Goal: Find specific page/section: Find specific page/section

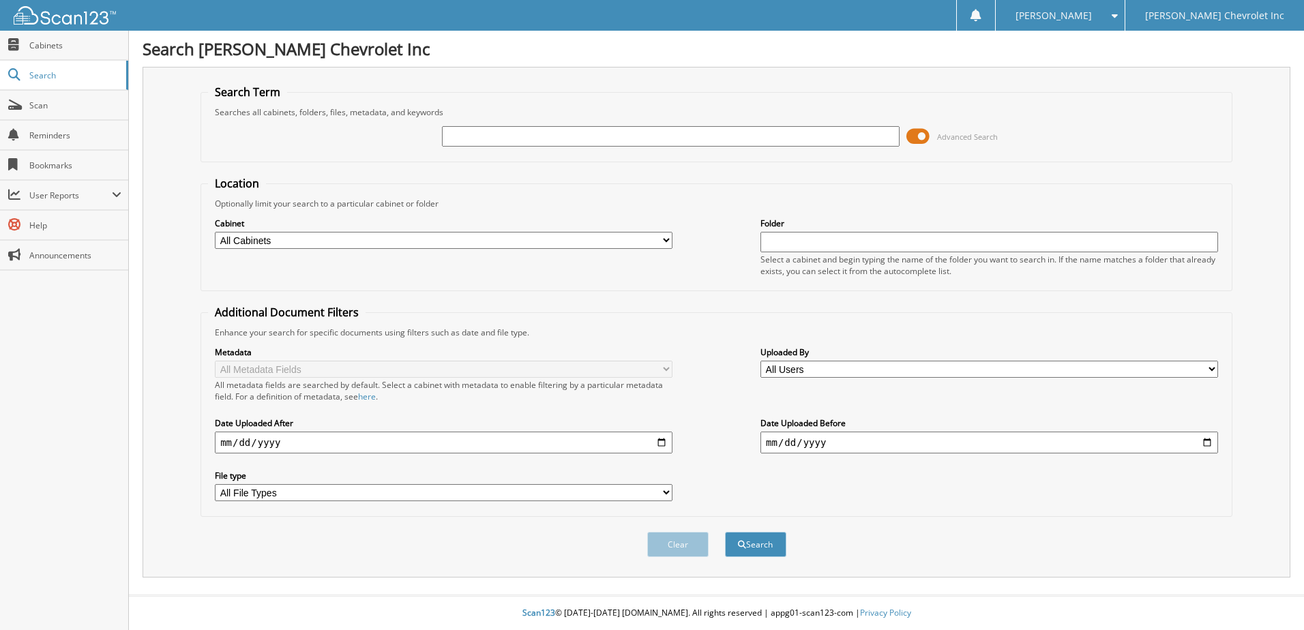
drag, startPoint x: 924, startPoint y: 133, endPoint x: 912, endPoint y: 137, distance: 12.3
click at [912, 137] on span at bounding box center [918, 136] width 23 height 20
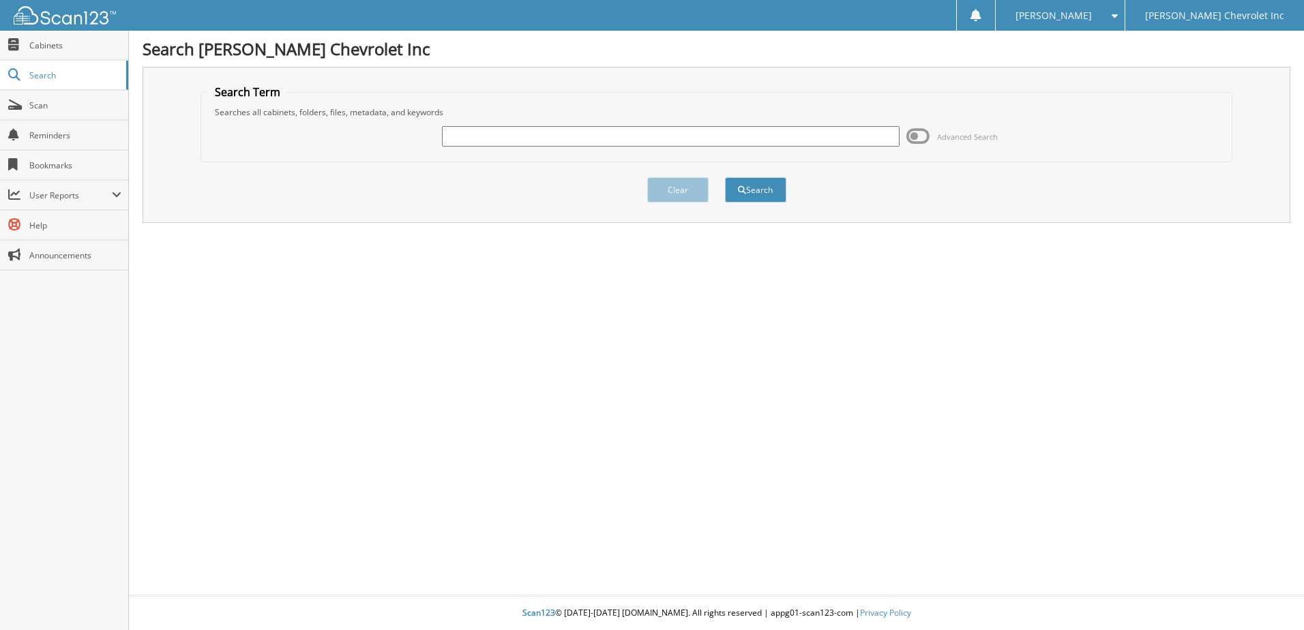
click at [501, 135] on input "text" at bounding box center [671, 136] width 458 height 20
type input "[PERSON_NAME]"
click at [725, 177] on button "Search" at bounding box center [755, 189] width 61 height 25
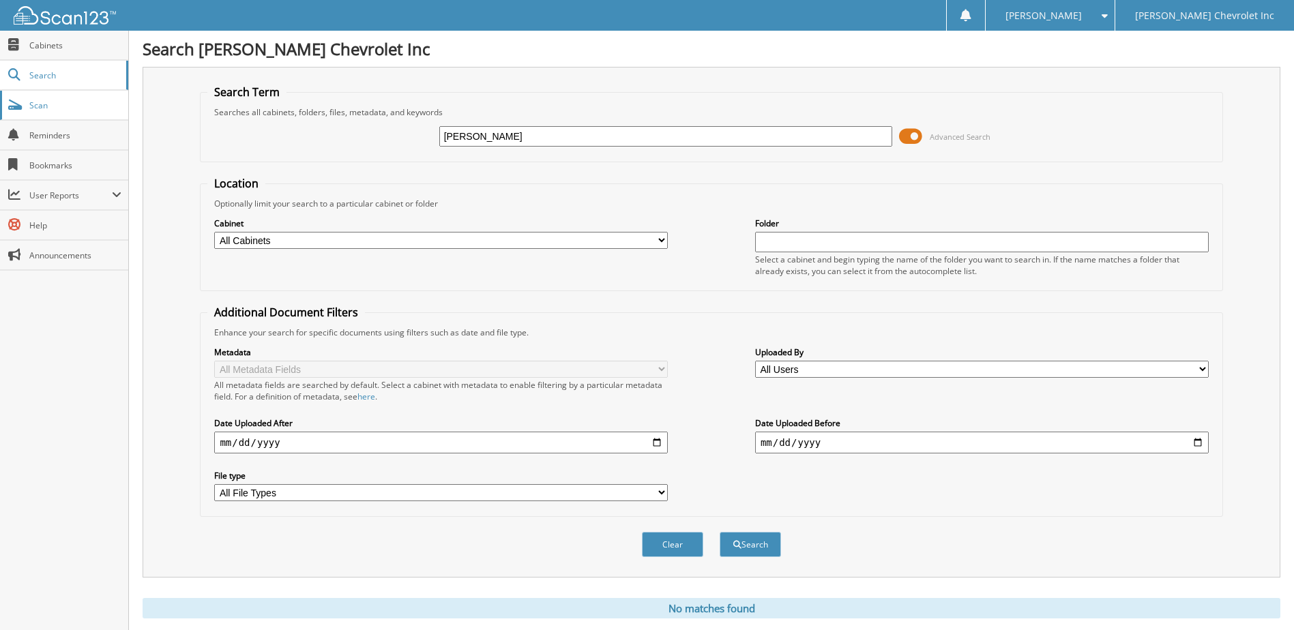
click at [47, 104] on span "Scan" at bounding box center [75, 106] width 92 height 12
